Goal: Navigation & Orientation: Go to known website

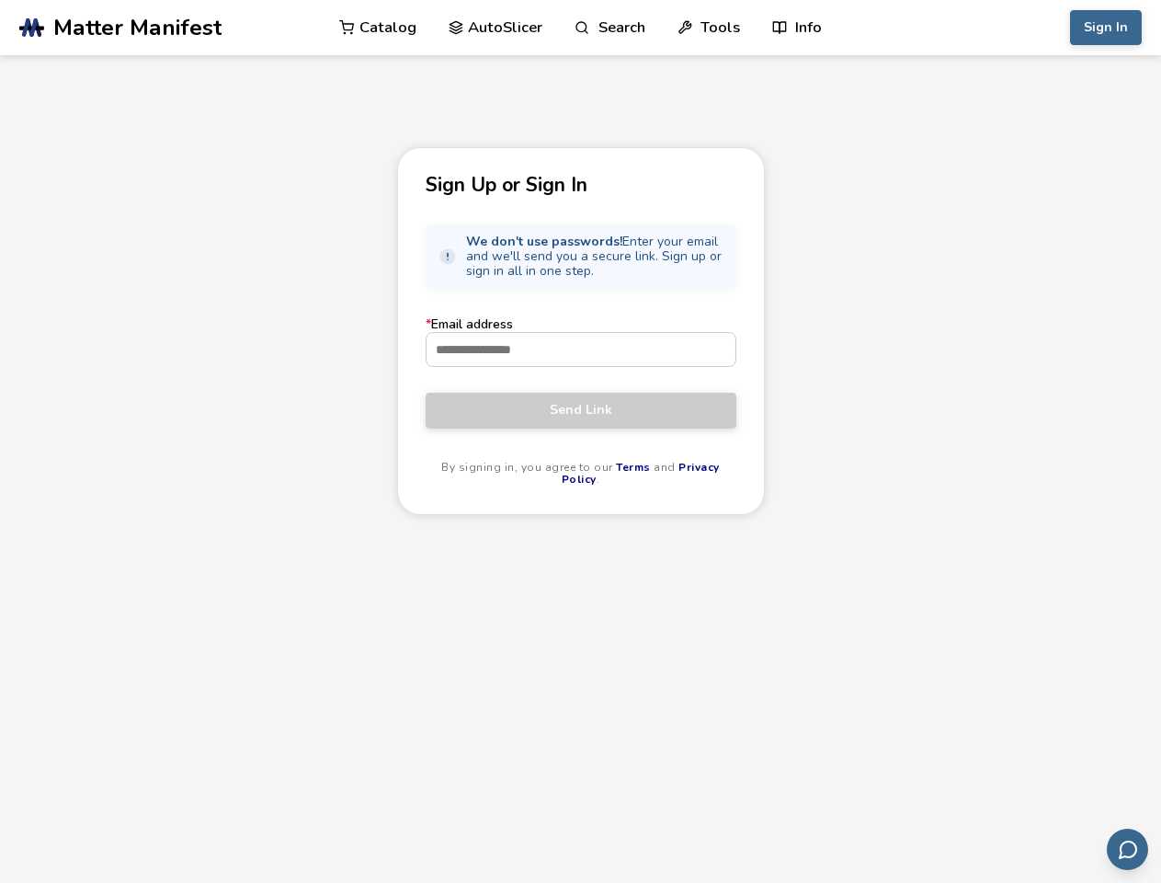
click at [610, 28] on link "Search" at bounding box center [610, 27] width 70 height 55
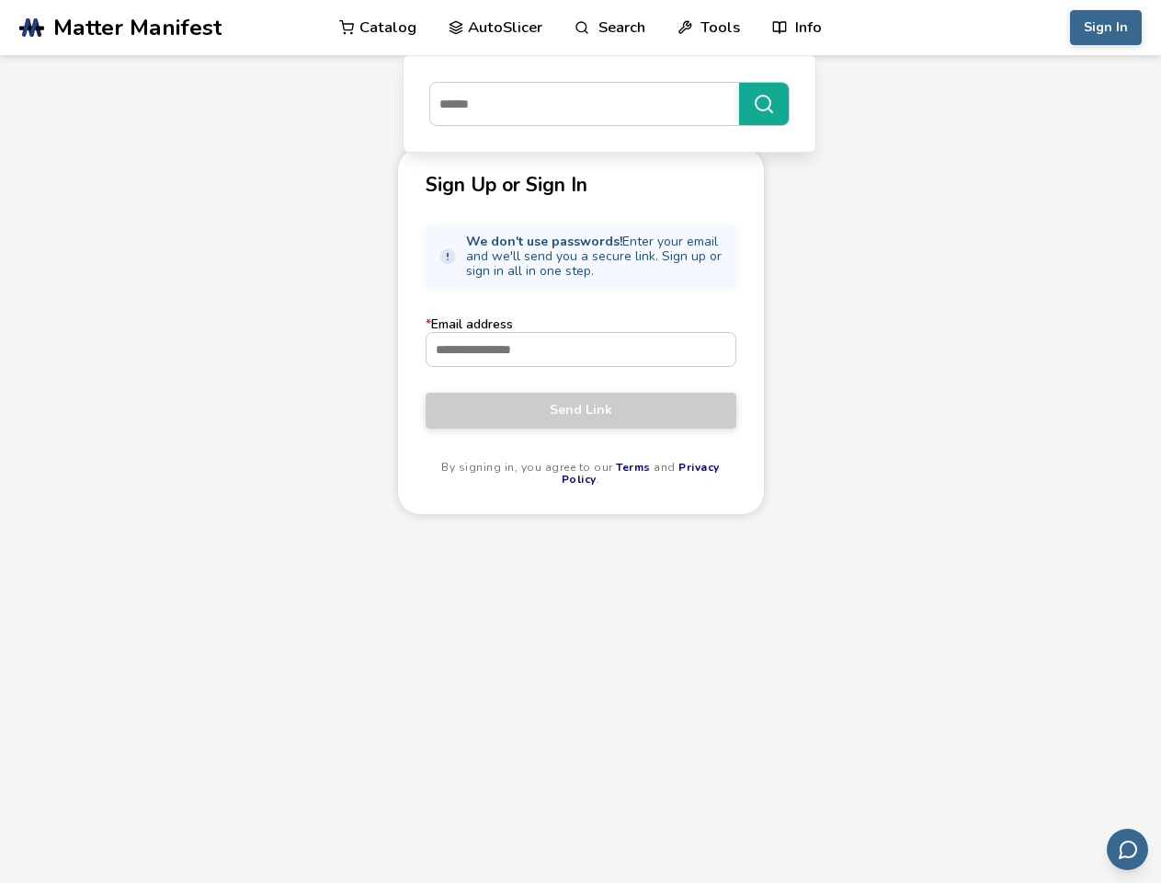
click at [709, 28] on link "Tools" at bounding box center [709, 27] width 63 height 55
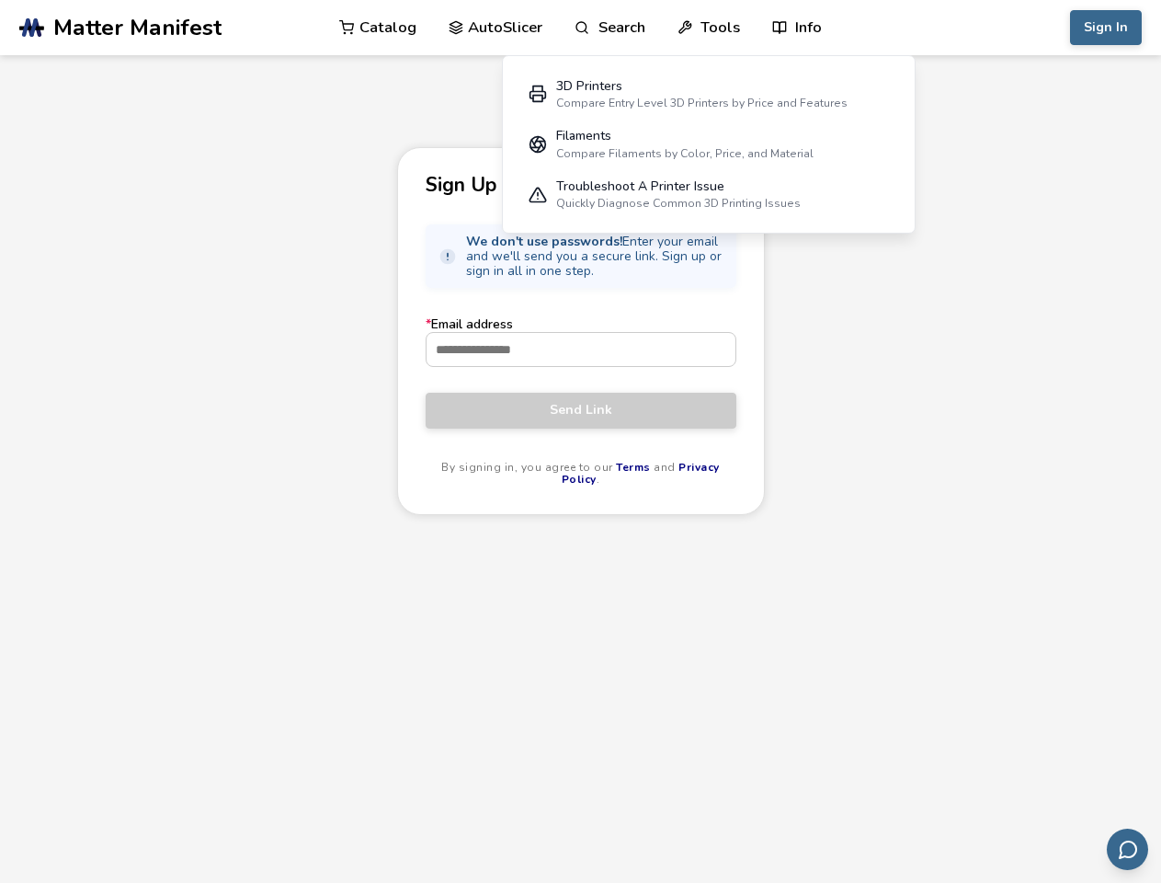
click at [797, 28] on link "Info" at bounding box center [797, 27] width 50 height 55
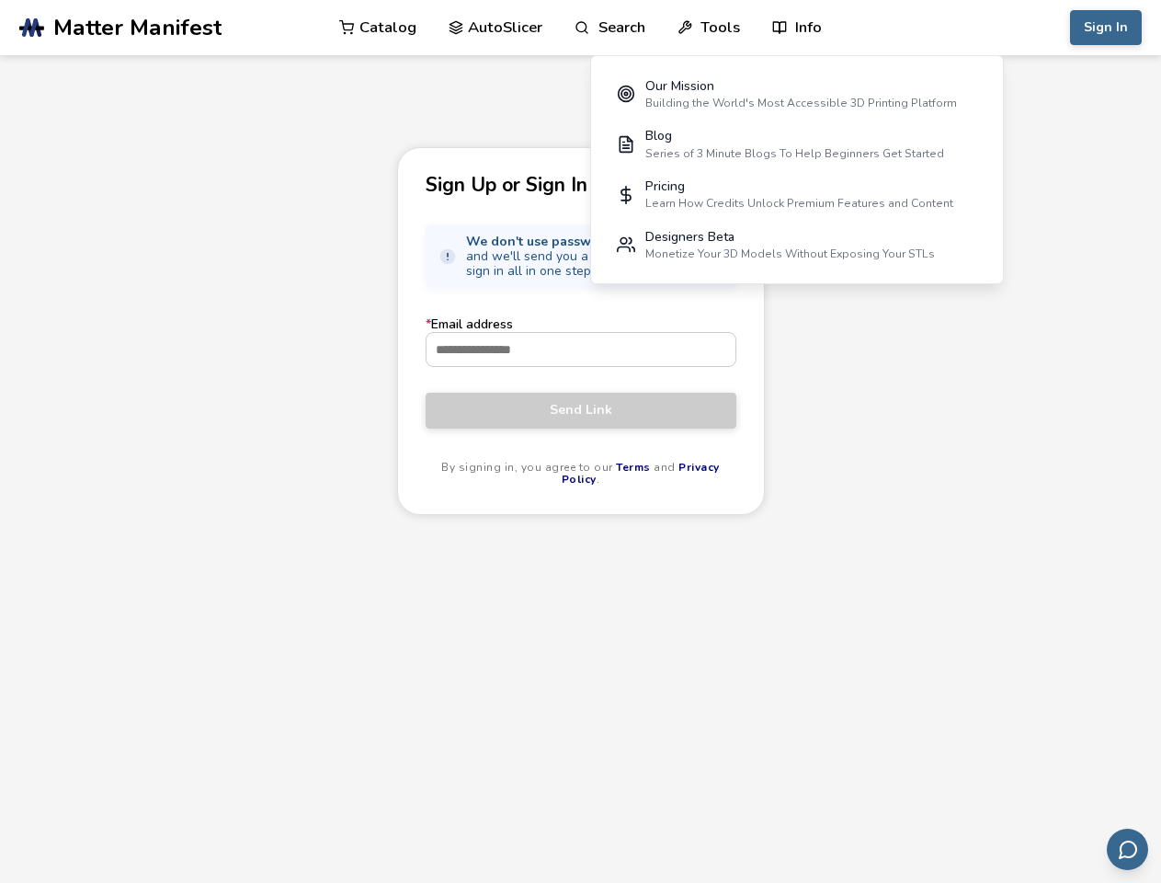
click at [1106, 28] on button "Sign In" at bounding box center [1106, 27] width 72 height 35
click at [1127, 849] on icon "Send feedback via email" at bounding box center [1128, 850] width 22 height 22
